Goal: Transaction & Acquisition: Purchase product/service

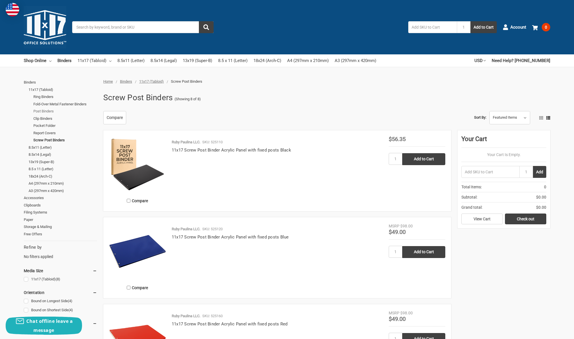
click at [44, 110] on link "Post Binders" at bounding box center [65, 111] width 64 height 7
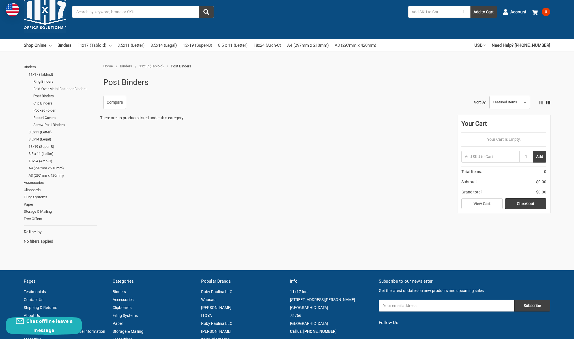
scroll to position [14, 0]
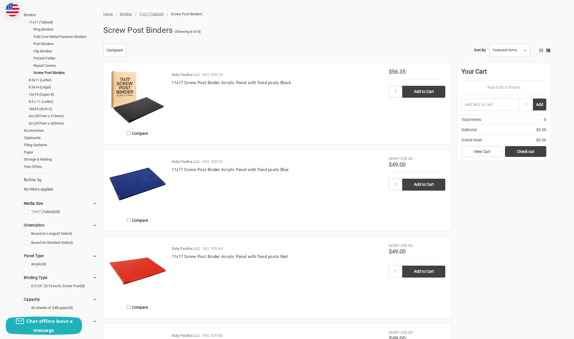
scroll to position [21, 0]
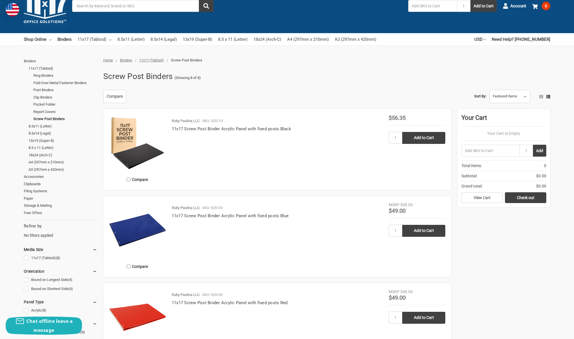
click at [134, 154] on img at bounding box center [137, 143] width 57 height 57
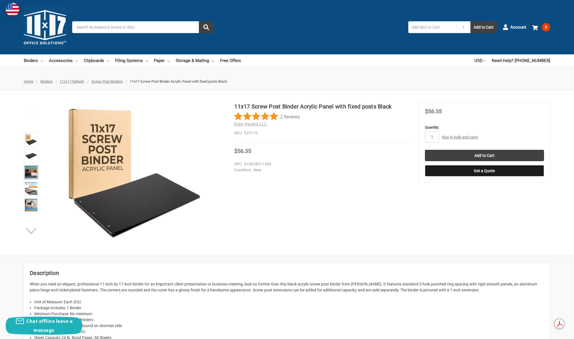
drag, startPoint x: 30, startPoint y: 157, endPoint x: 31, endPoint y: 165, distance: 8.5
click at [30, 156] on img at bounding box center [31, 155] width 12 height 12
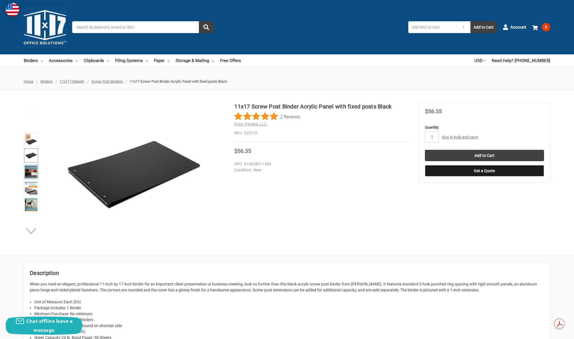
click at [33, 174] on img at bounding box center [31, 172] width 12 height 12
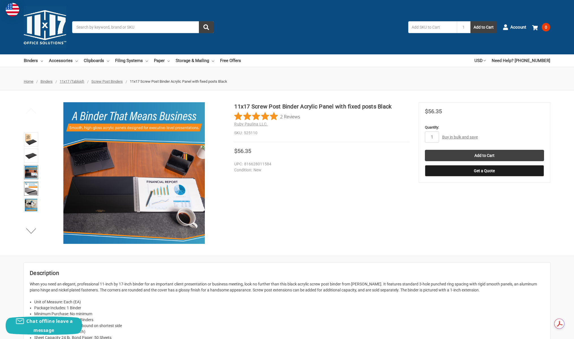
click at [30, 189] on img at bounding box center [31, 188] width 12 height 12
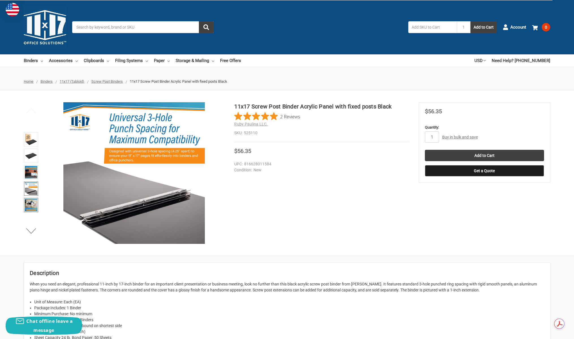
click at [31, 207] on img at bounding box center [31, 205] width 12 height 12
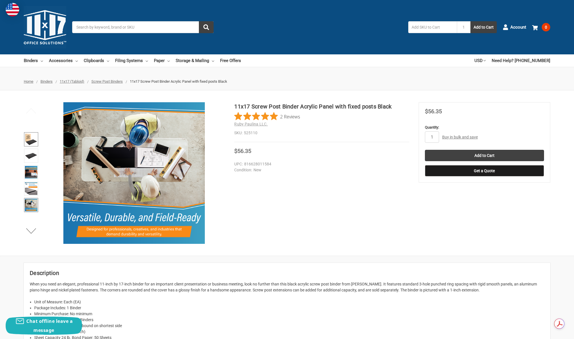
click at [29, 144] on img at bounding box center [31, 139] width 12 height 12
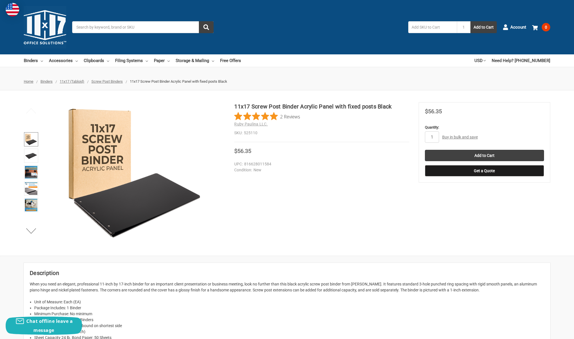
click at [28, 140] on img at bounding box center [31, 139] width 12 height 12
